Goal: Task Accomplishment & Management: Use online tool/utility

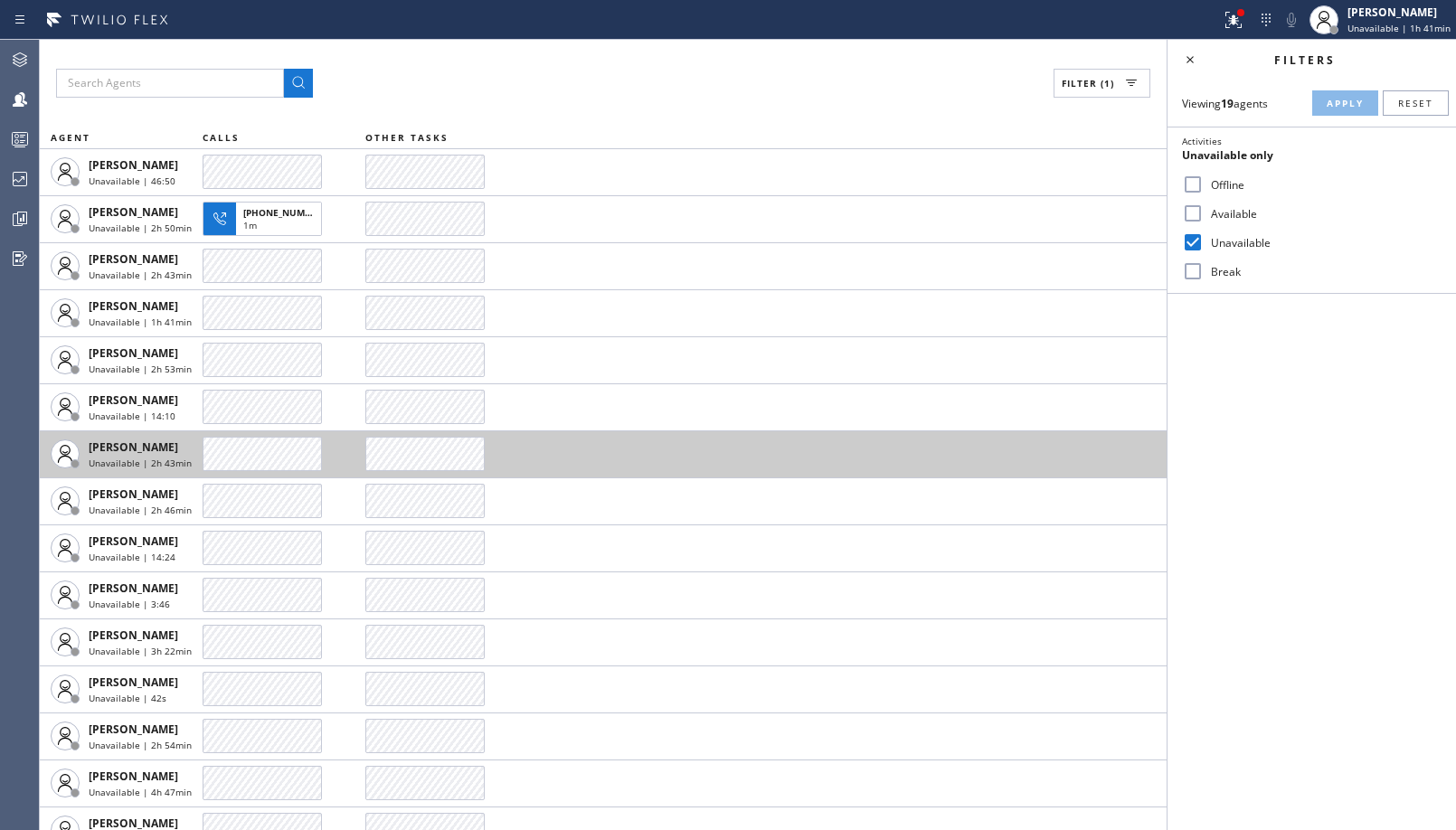
scroll to position [212, 0]
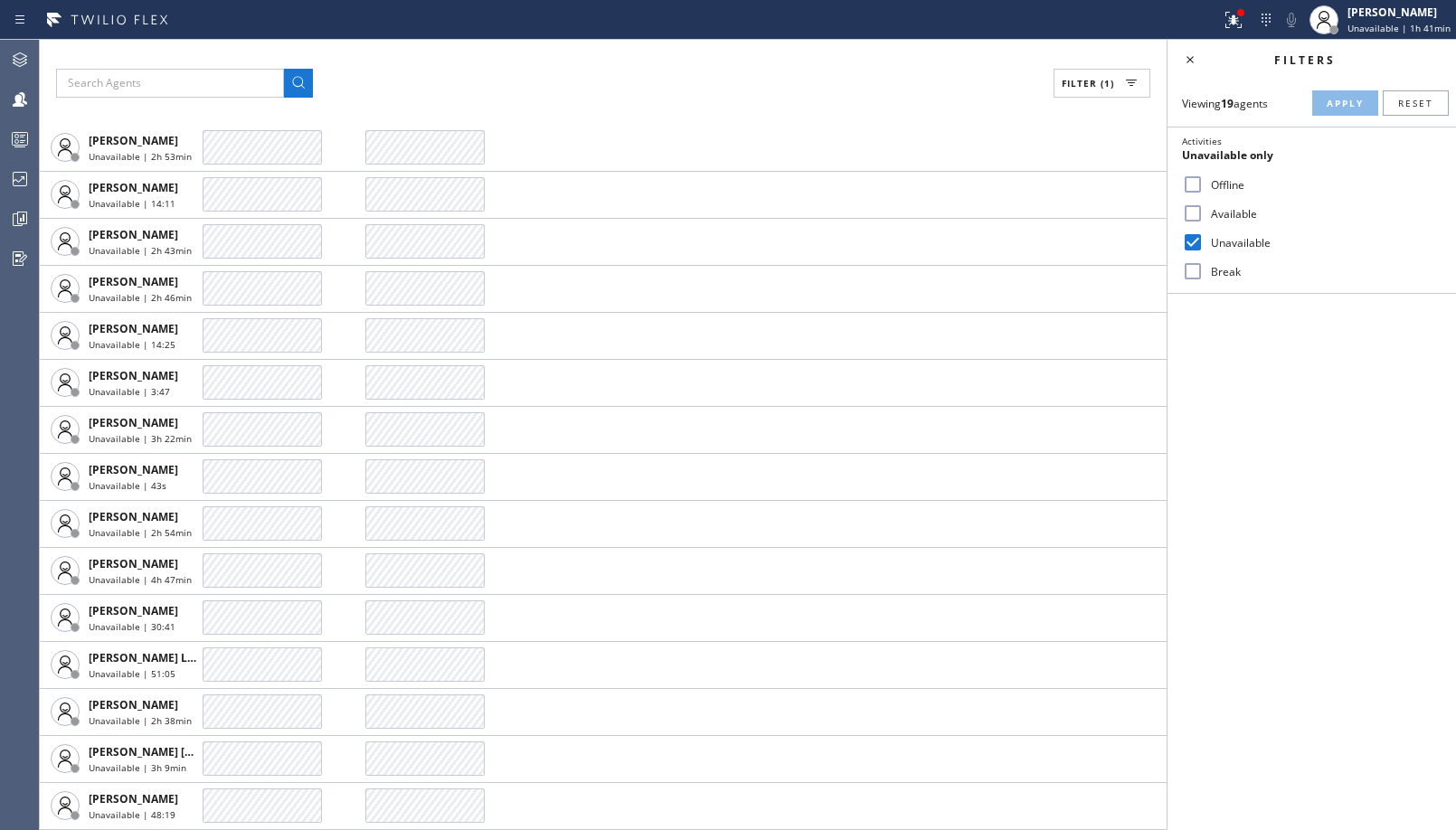
click at [1211, 272] on label "Break" at bounding box center [1322, 271] width 238 height 15
click at [1203, 272] on input "Break" at bounding box center [1193, 271] width 22 height 22
checkbox input "true"
click at [1235, 247] on label "Unavailable" at bounding box center [1322, 242] width 238 height 15
click at [1203, 247] on input "Unavailable" at bounding box center [1193, 242] width 22 height 22
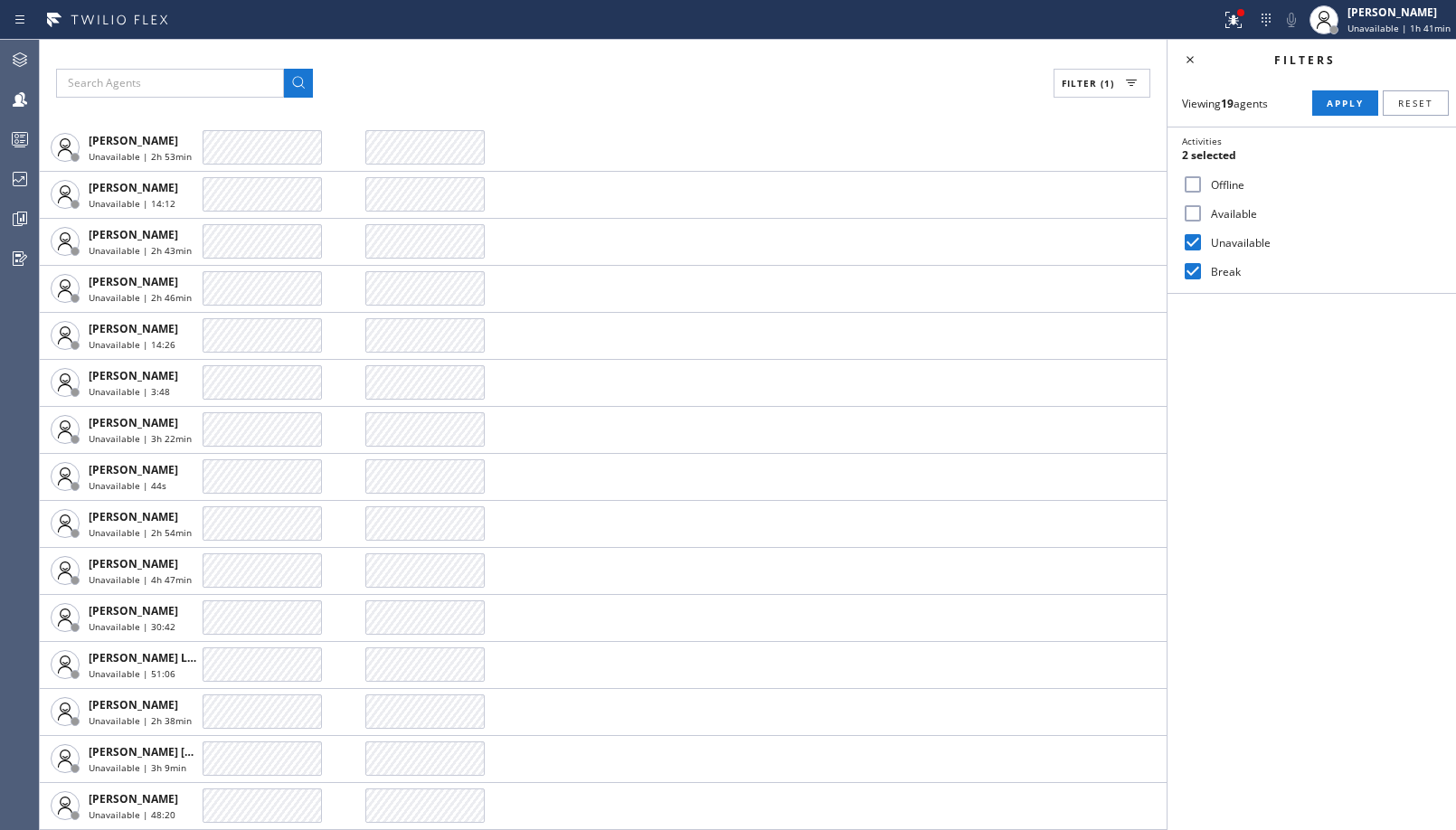
scroll to position [165, 0]
click at [1350, 95] on button "Apply" at bounding box center [1344, 103] width 66 height 25
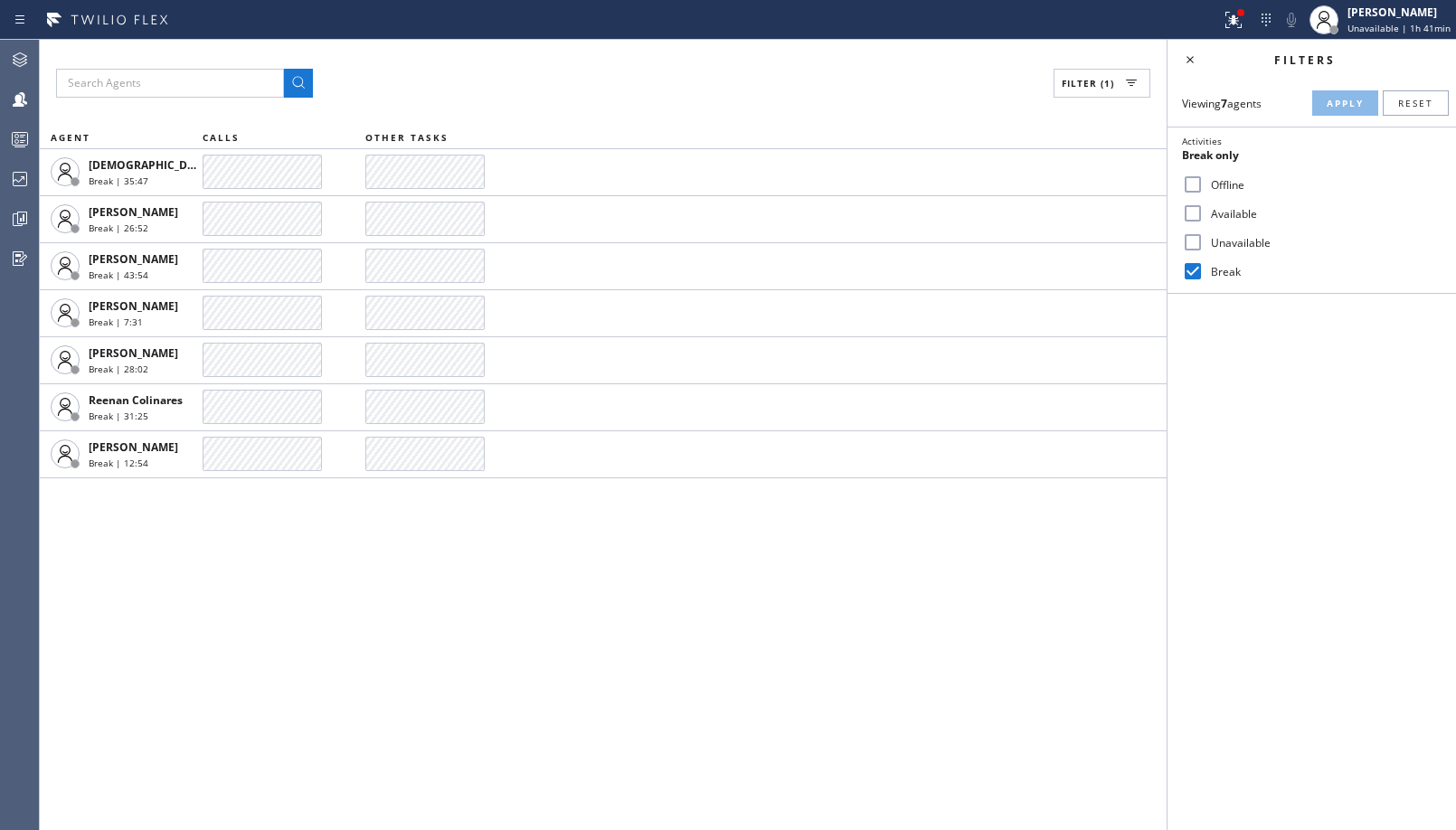
click at [1195, 238] on input "Unavailable" at bounding box center [1193, 242] width 22 height 22
checkbox input "true"
click at [1196, 270] on input "Break" at bounding box center [1193, 271] width 22 height 22
checkbox input "false"
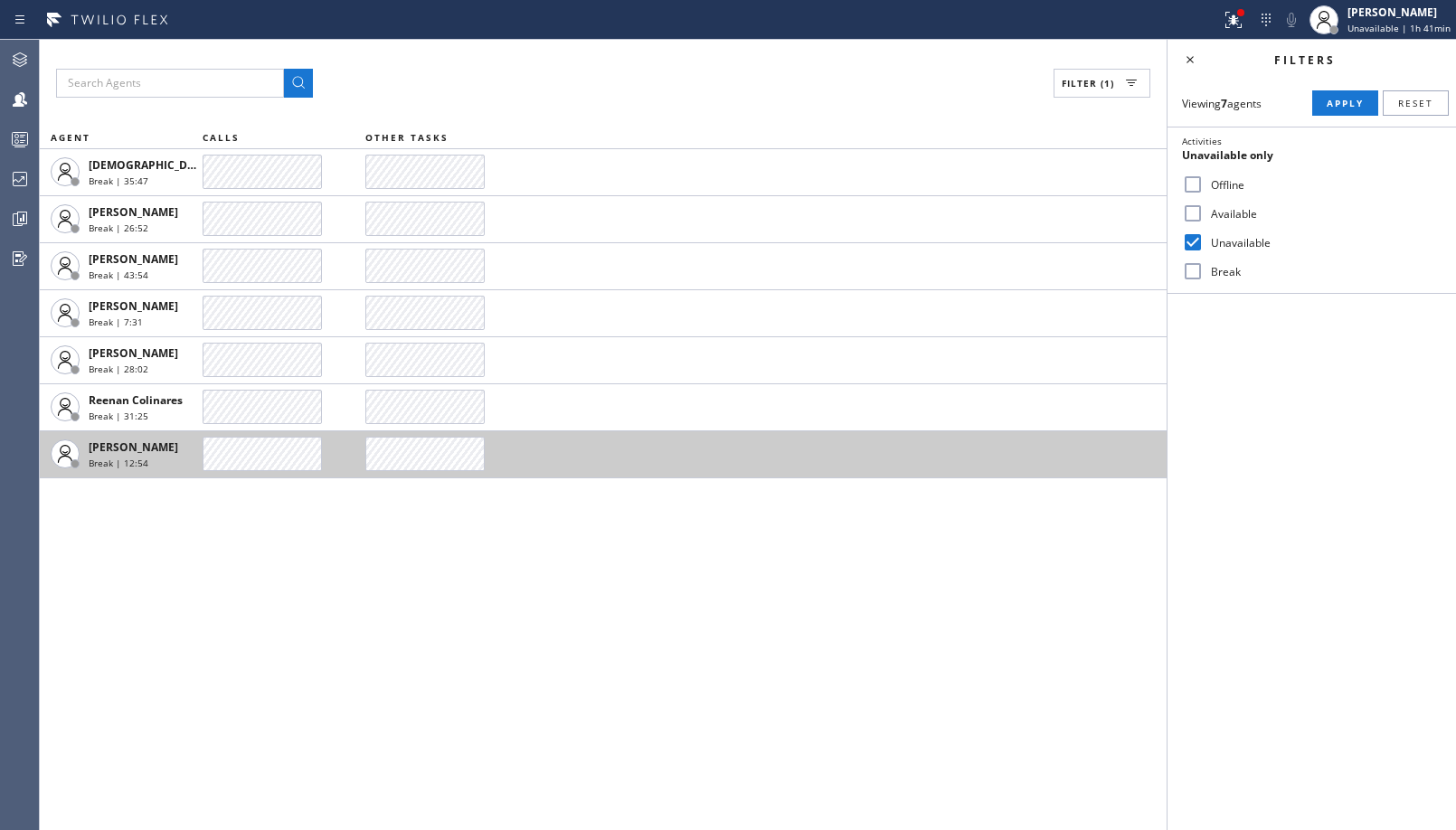
drag, startPoint x: 1349, startPoint y: 103, endPoint x: 1055, endPoint y: 435, distance: 443.5
click at [1349, 104] on span "Apply" at bounding box center [1344, 103] width 37 height 13
